Goal: Information Seeking & Learning: Learn about a topic

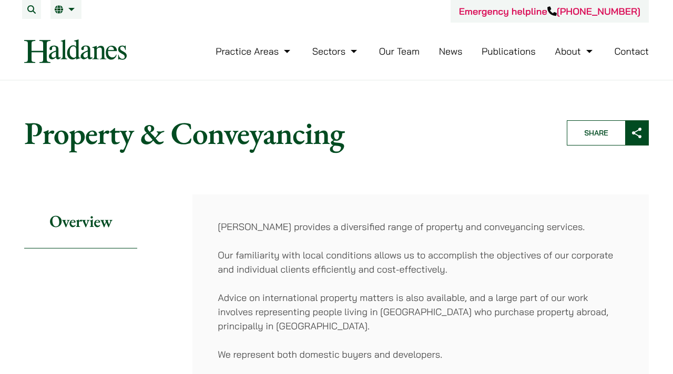
scroll to position [53, 0]
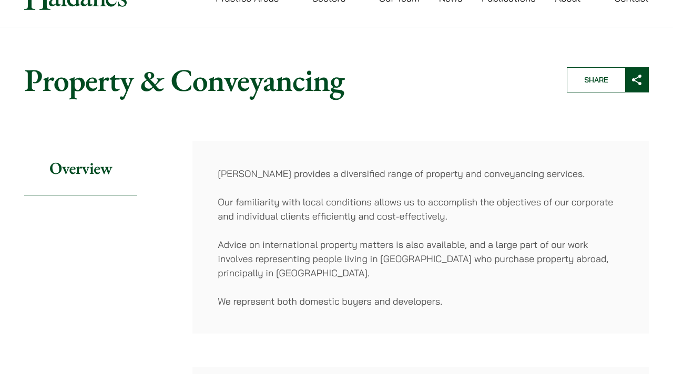
click at [434, 174] on p "[PERSON_NAME] provides a diversified range of property and conveyancing service…" at bounding box center [421, 174] width 406 height 14
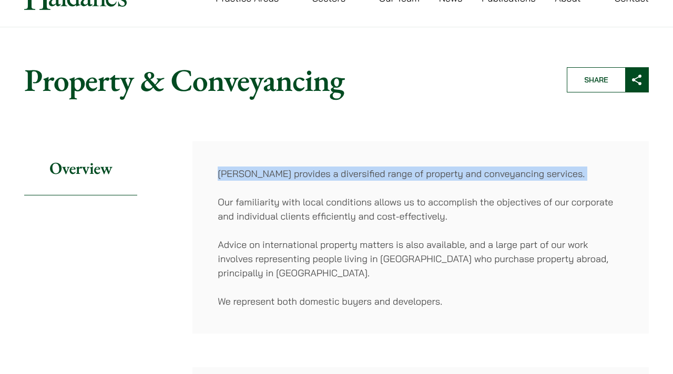
click at [416, 238] on p "Advice on international property matters is also available, and a large part of…" at bounding box center [421, 259] width 406 height 43
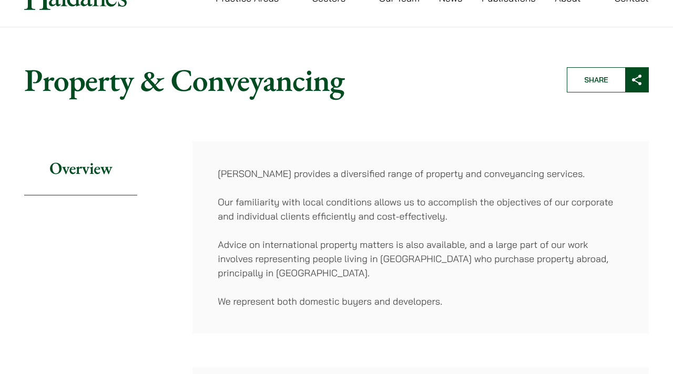
click at [416, 238] on p "Advice on international property matters is also available, and a large part of…" at bounding box center [421, 259] width 406 height 43
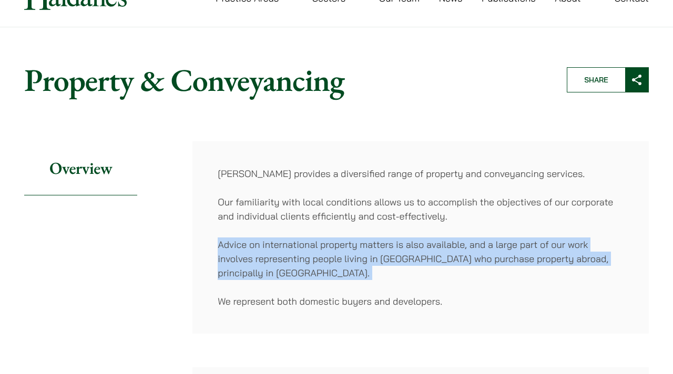
click at [416, 291] on div "[PERSON_NAME] provides a diversified range of property and conveyancing service…" at bounding box center [420, 237] width 456 height 192
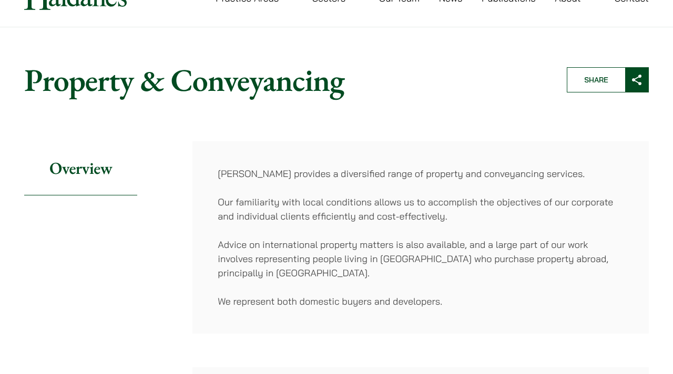
click at [416, 291] on div "[PERSON_NAME] provides a diversified range of property and conveyancing service…" at bounding box center [420, 237] width 456 height 192
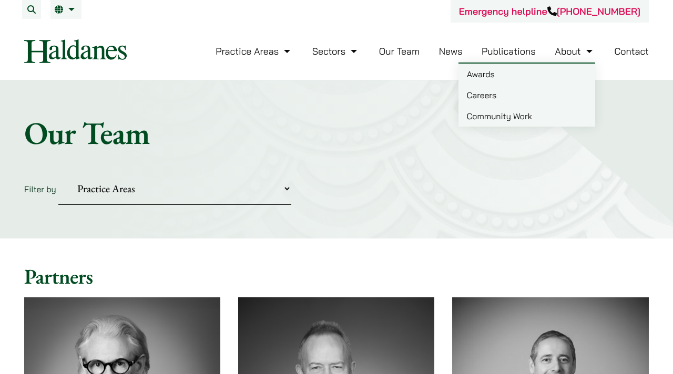
click at [540, 99] on link "Careers" at bounding box center [526, 95] width 137 height 21
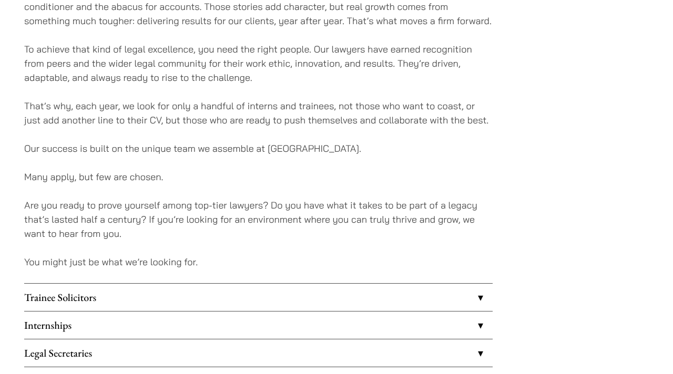
scroll to position [825, 0]
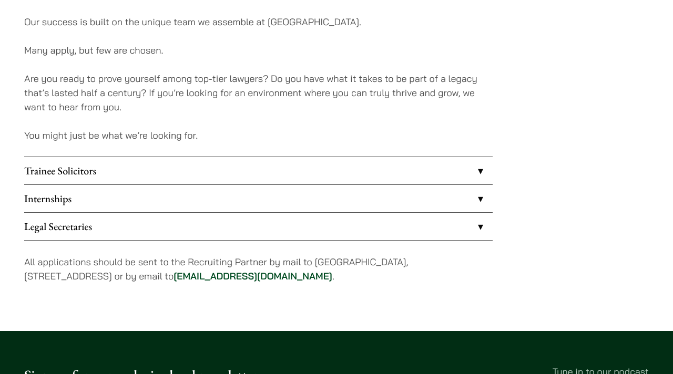
click at [365, 180] on link "Trainee Solicitors" at bounding box center [258, 170] width 468 height 27
